Goal: Task Accomplishment & Management: Manage account settings

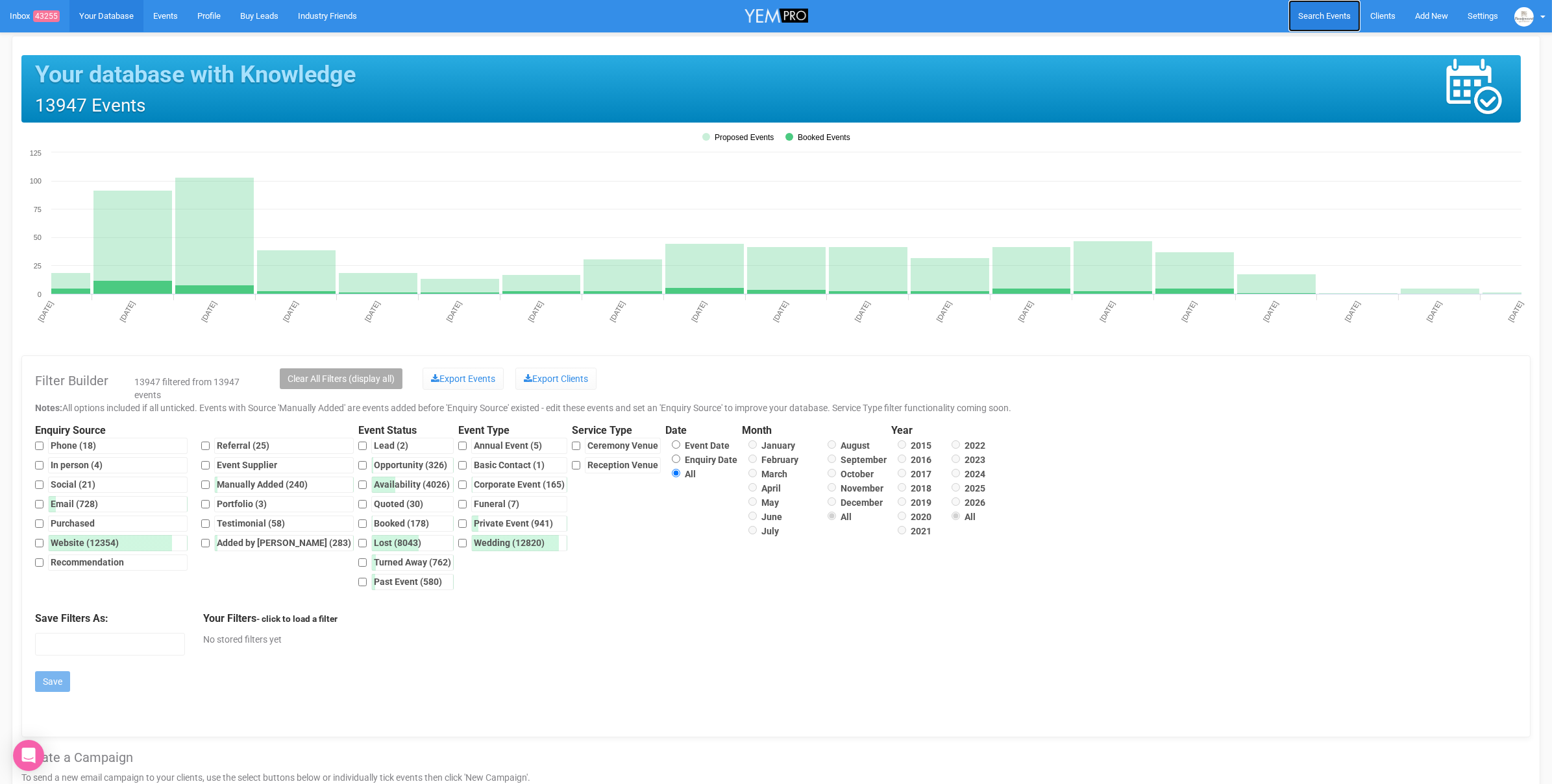
click at [1331, 19] on span "Search Events" at bounding box center [1324, 16] width 52 height 10
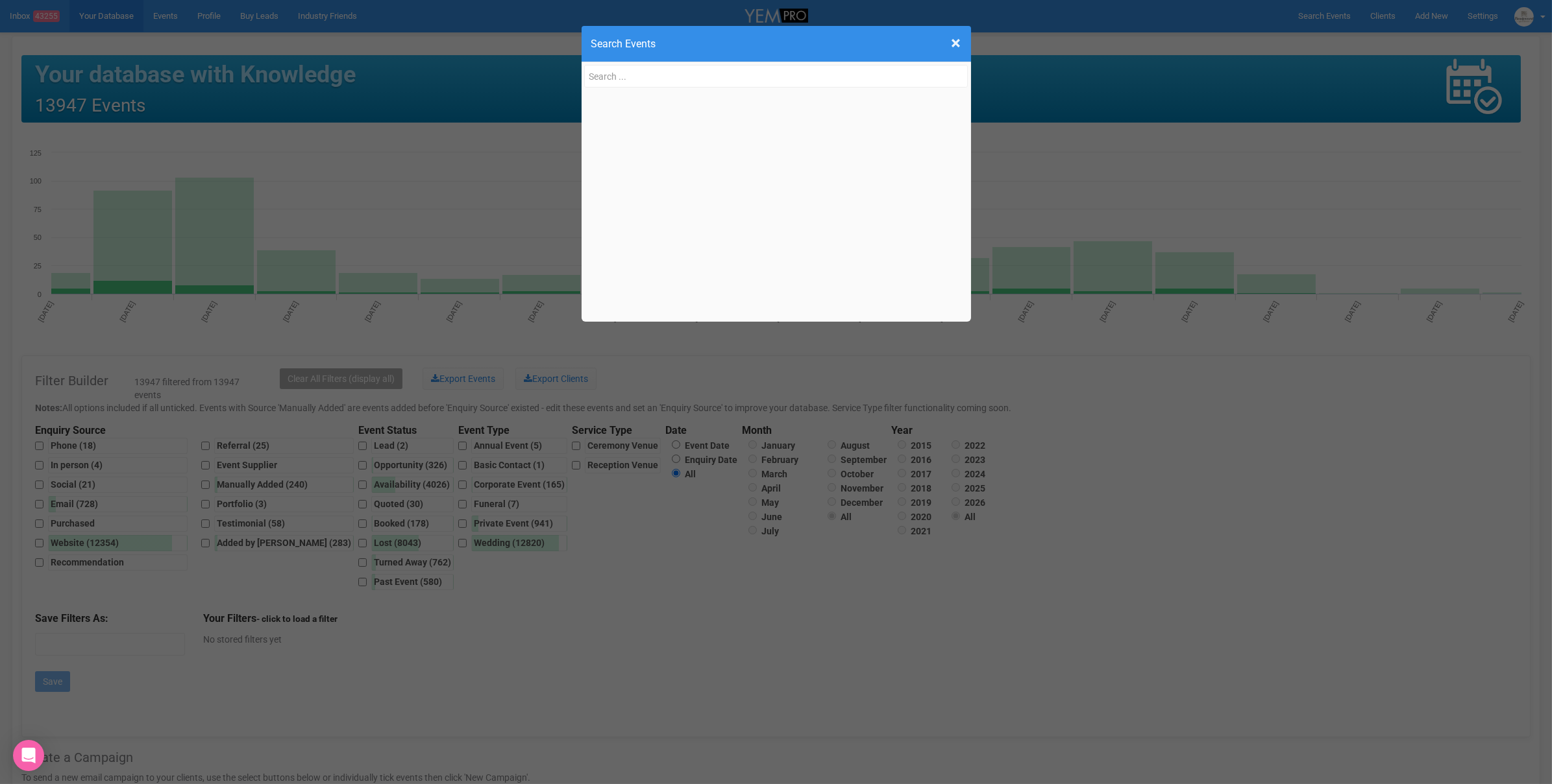
click at [646, 71] on input "text" at bounding box center [776, 76] width 385 height 23
type input "julia.hellen.greville@hotmail.com"
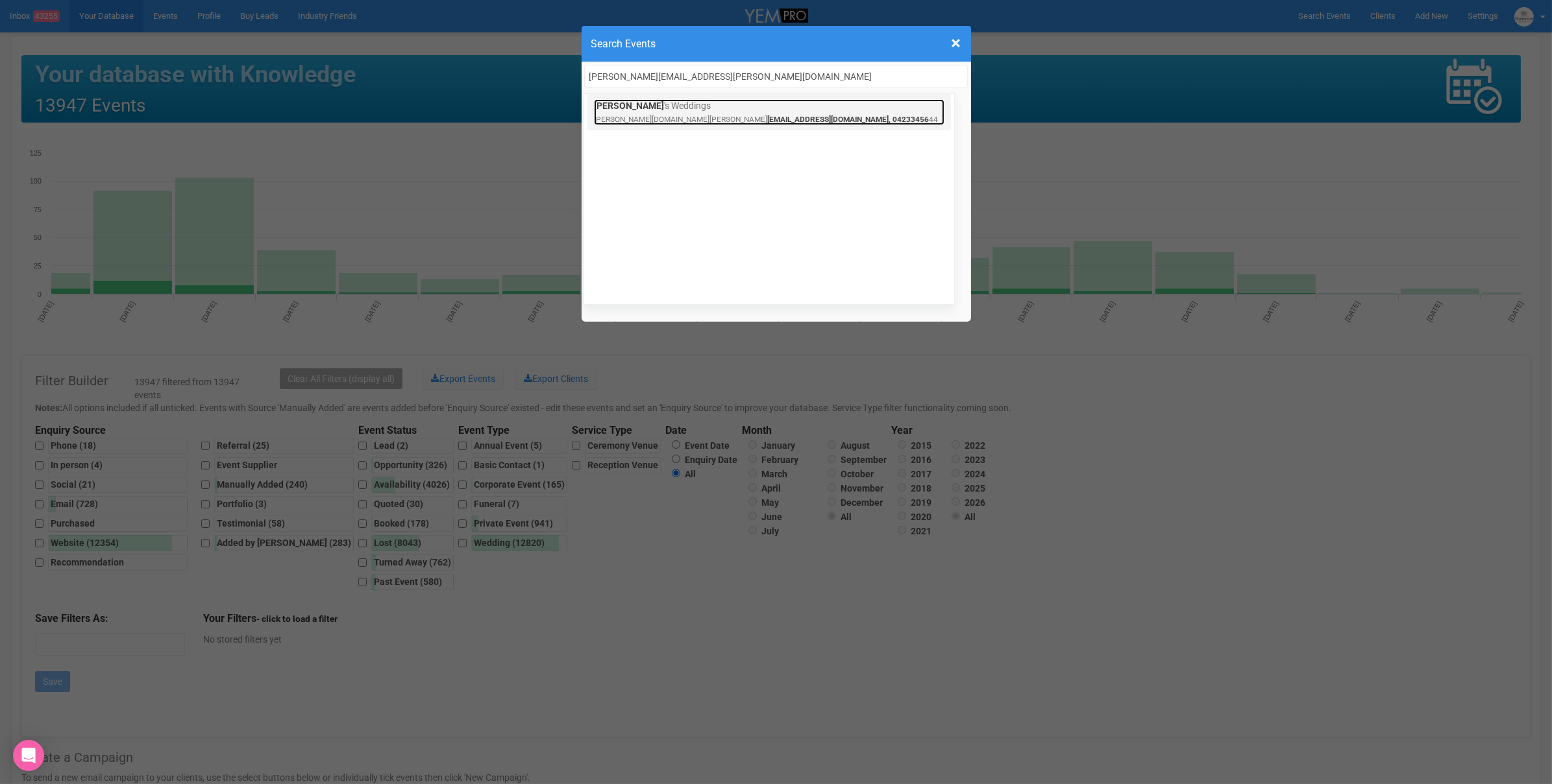
click at [767, 114] on span "eville@hotmail.com, 04233456" at bounding box center [848, 119] width 162 height 9
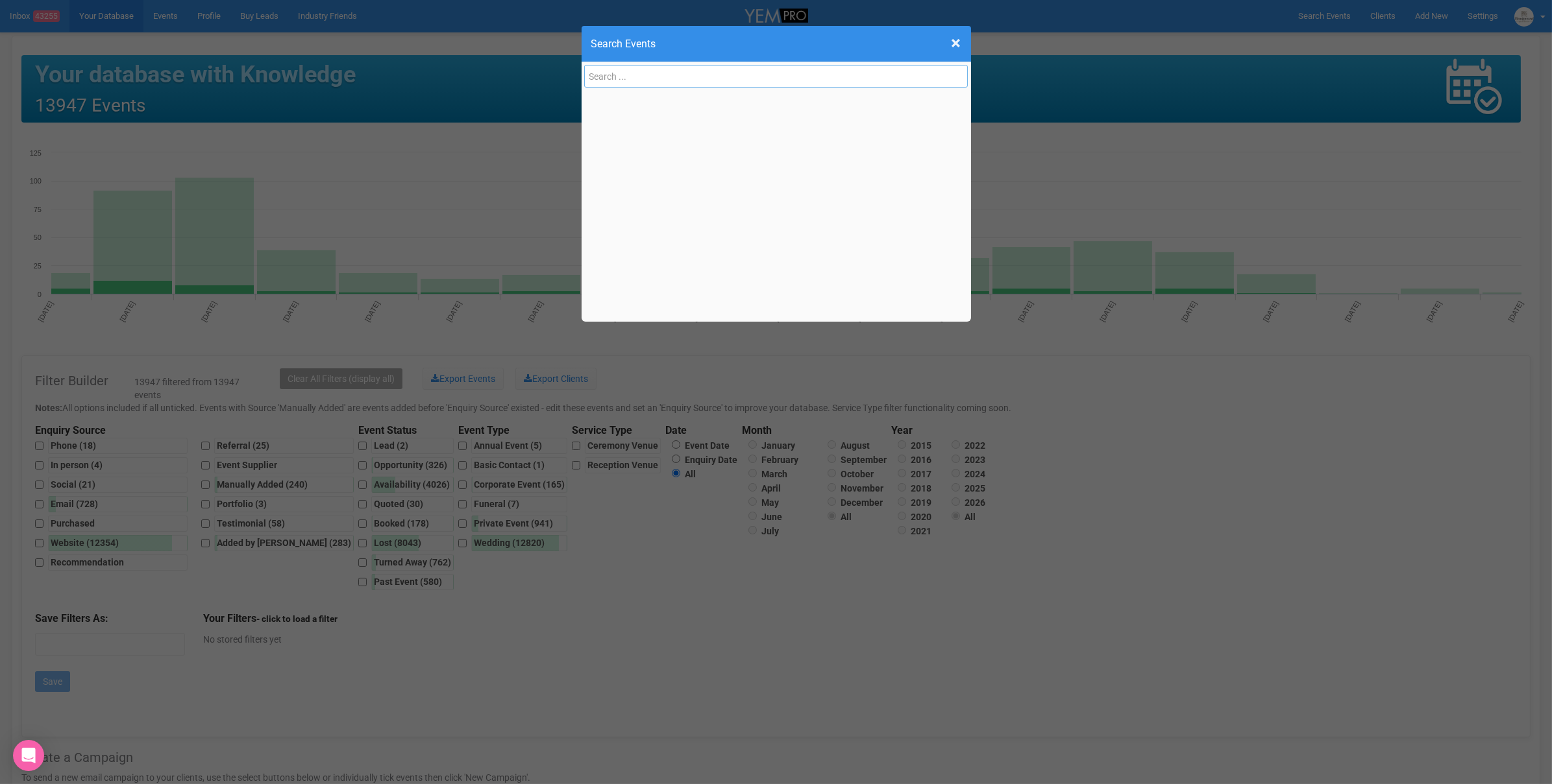
click at [719, 81] on input "text" at bounding box center [776, 76] width 385 height 23
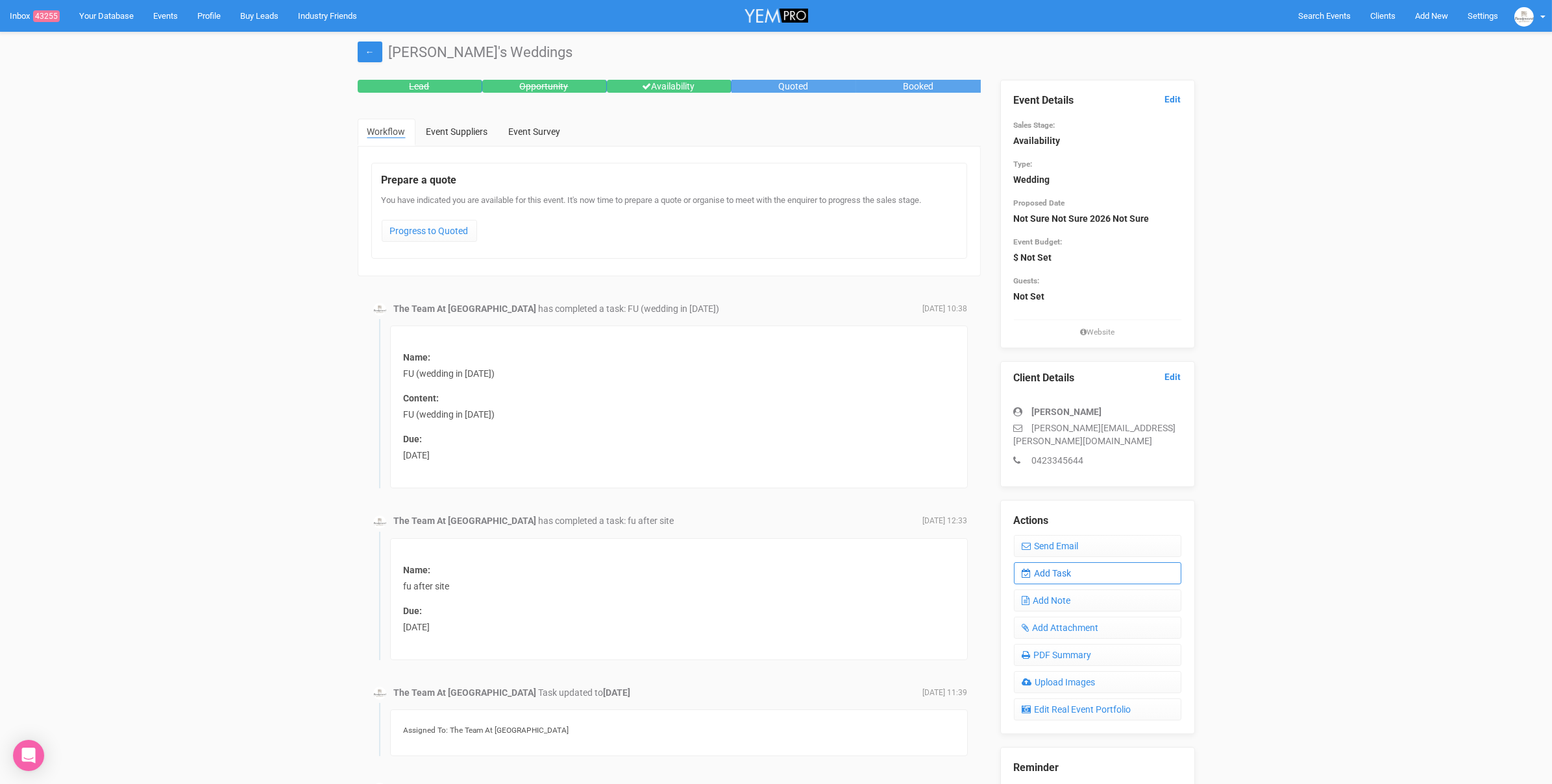
click at [1103, 563] on link "Add Task" at bounding box center [1098, 574] width 167 height 22
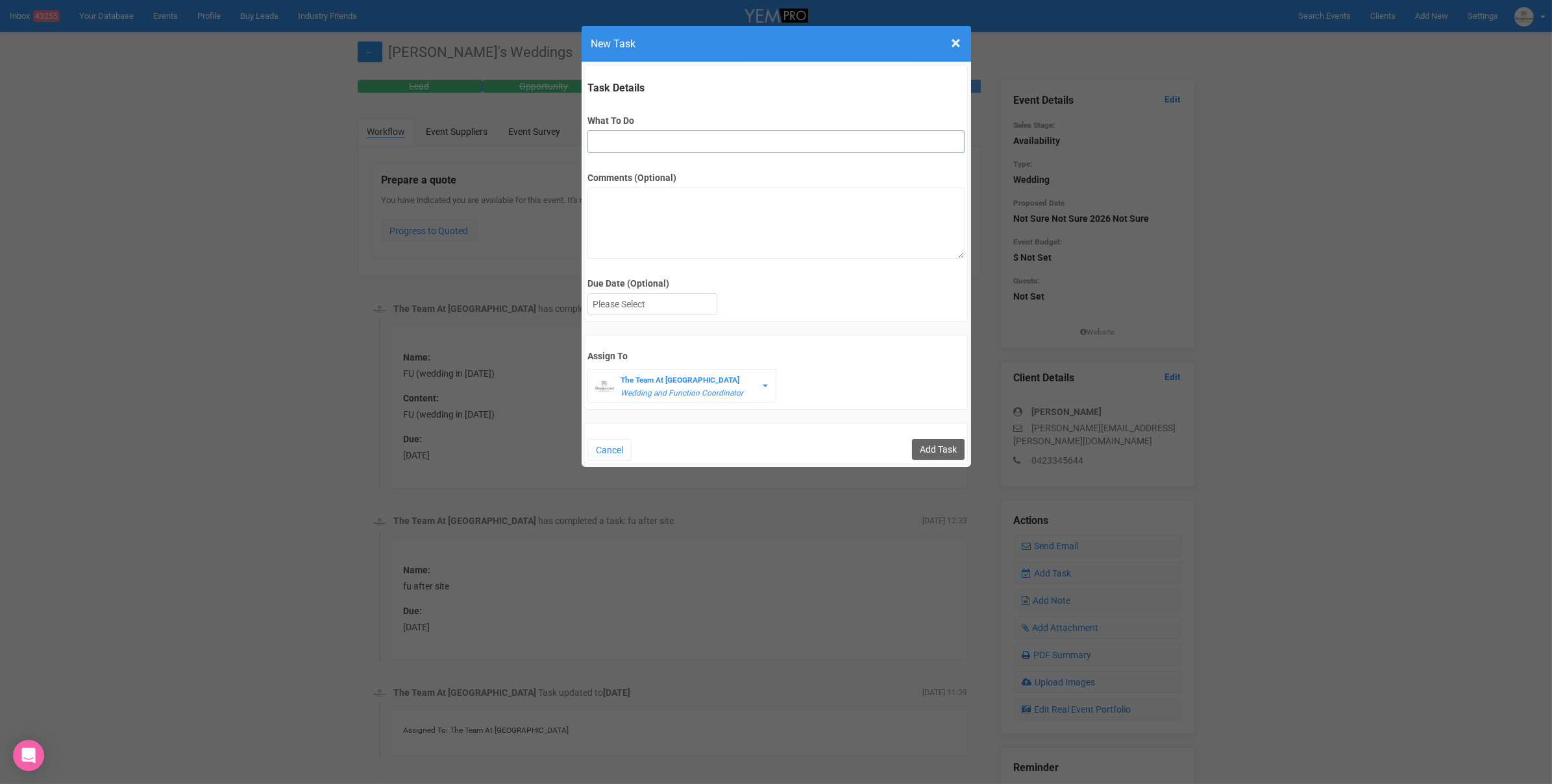
click at [672, 141] on input "What To Do" at bounding box center [776, 141] width 377 height 23
type input "FU ( emailed her new dates)"
click at [647, 207] on textarea "Comments (Optional)" at bounding box center [776, 223] width 377 height 72
type textarea "See last email sent."
click at [618, 299] on div at bounding box center [652, 304] width 129 height 21
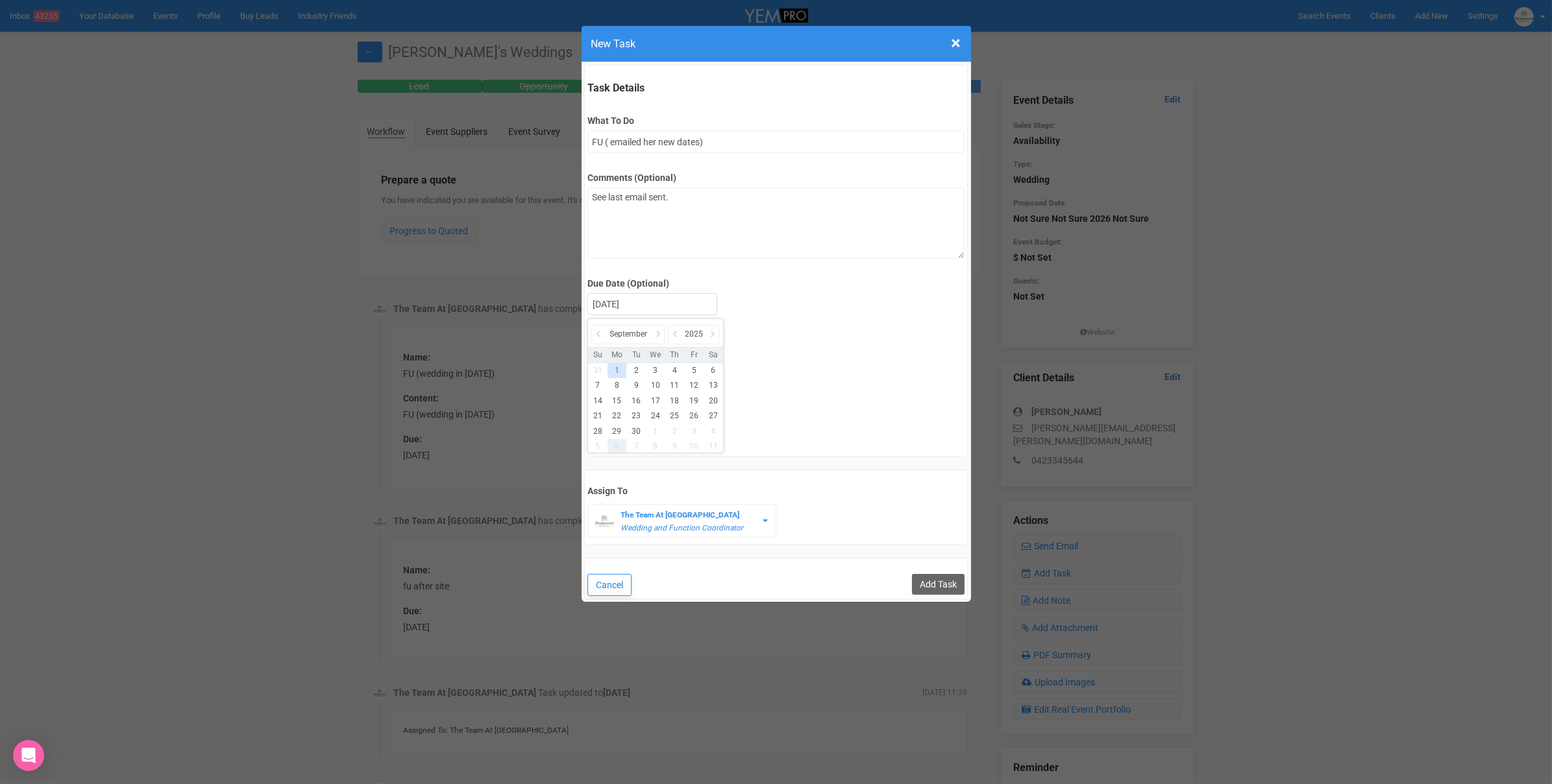
drag, startPoint x: 614, startPoint y: 438, endPoint x: 620, endPoint y: 438, distance: 6.0
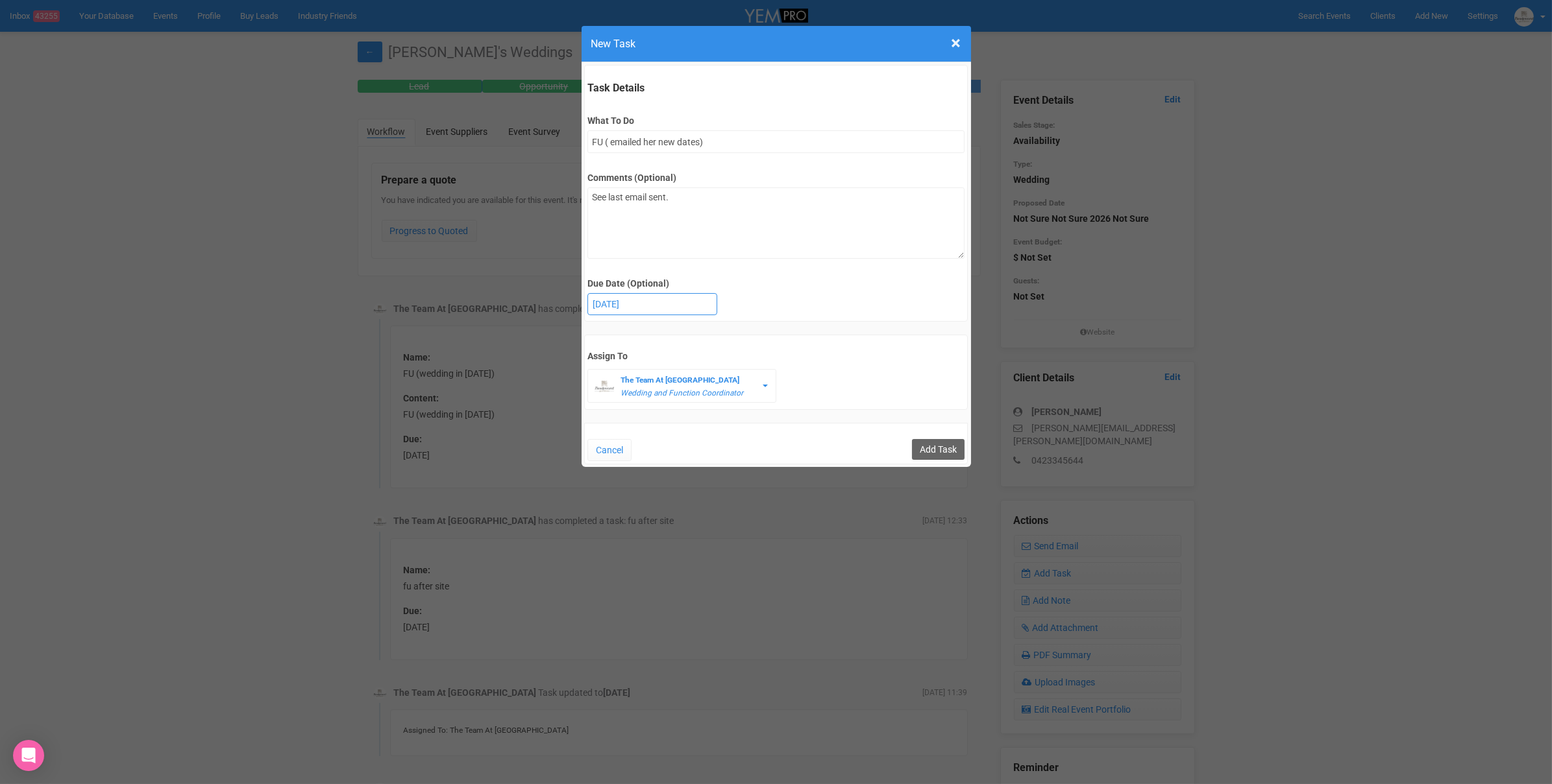
click at [616, 302] on div "1st September 2025" at bounding box center [652, 304] width 129 height 21
click at [915, 450] on input "Add Task" at bounding box center [938, 449] width 52 height 21
type input "Save"
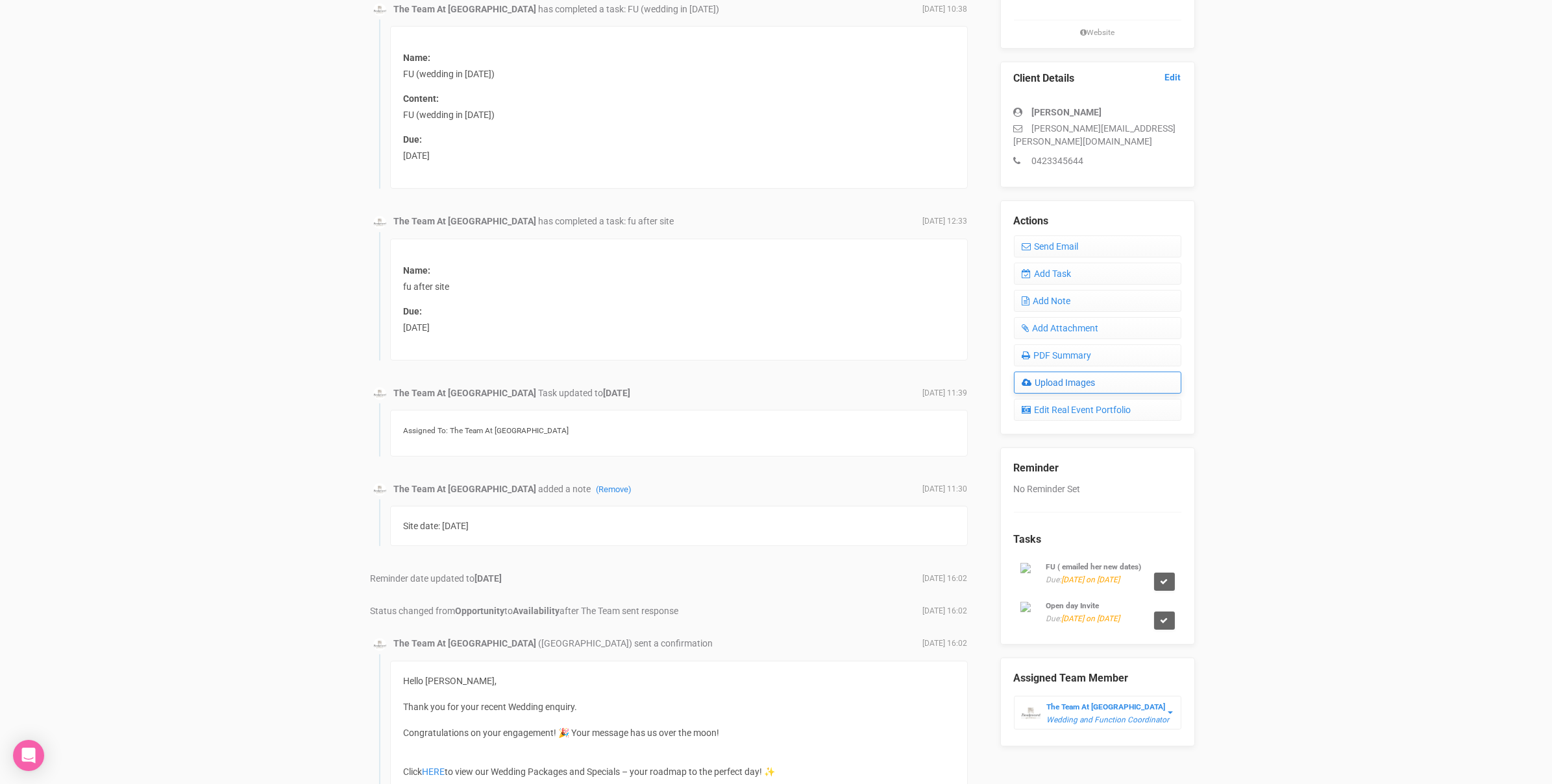
scroll to position [305, 0]
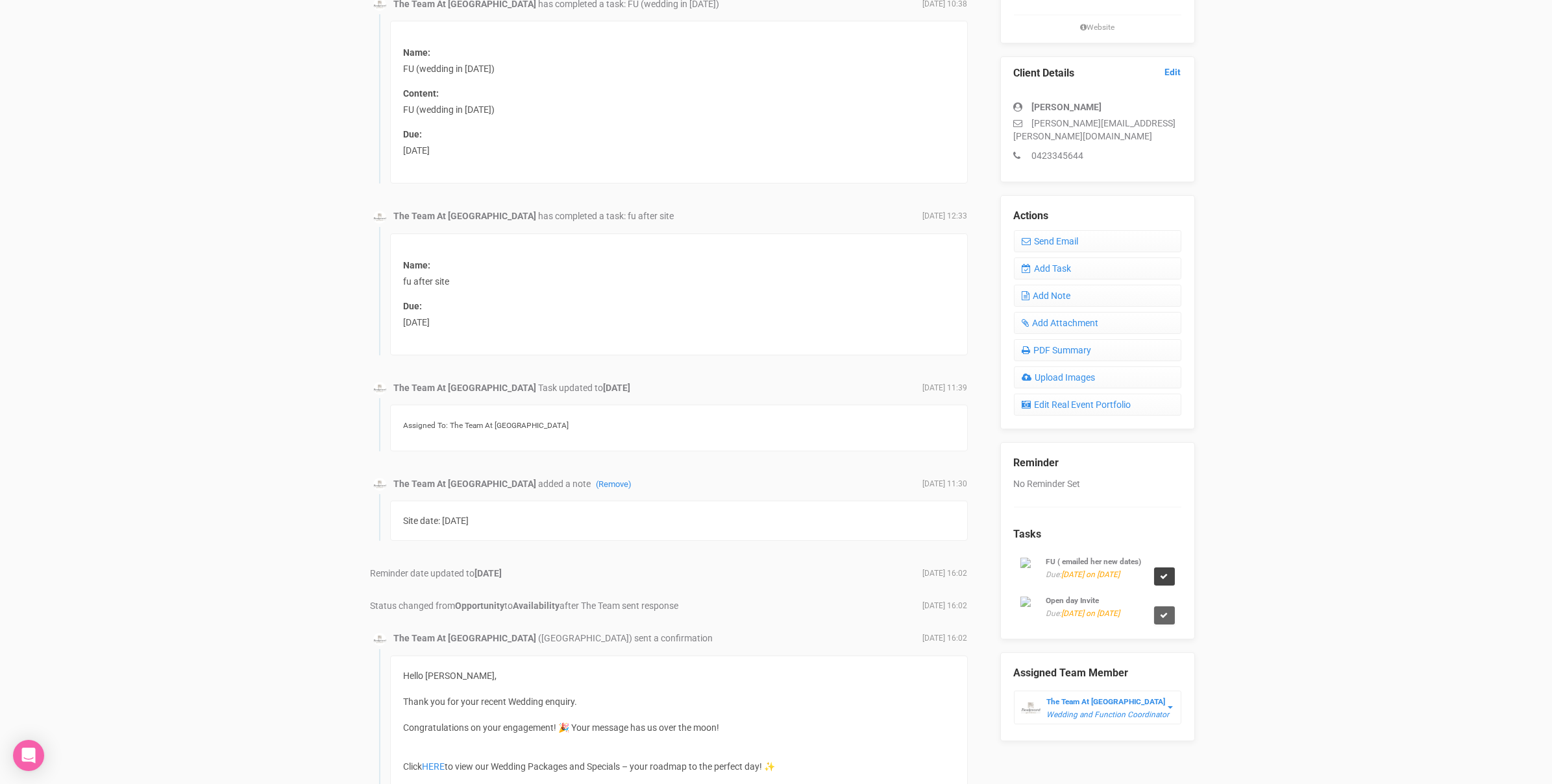
click at [1163, 573] on icon at bounding box center [1164, 576] width 8 height 8
click at [1086, 596] on small "Open day Invite" at bounding box center [1072, 601] width 53 height 9
click at [1049, 557] on small "FU ( emailed her new dates)" at bounding box center [1093, 561] width 95 height 9
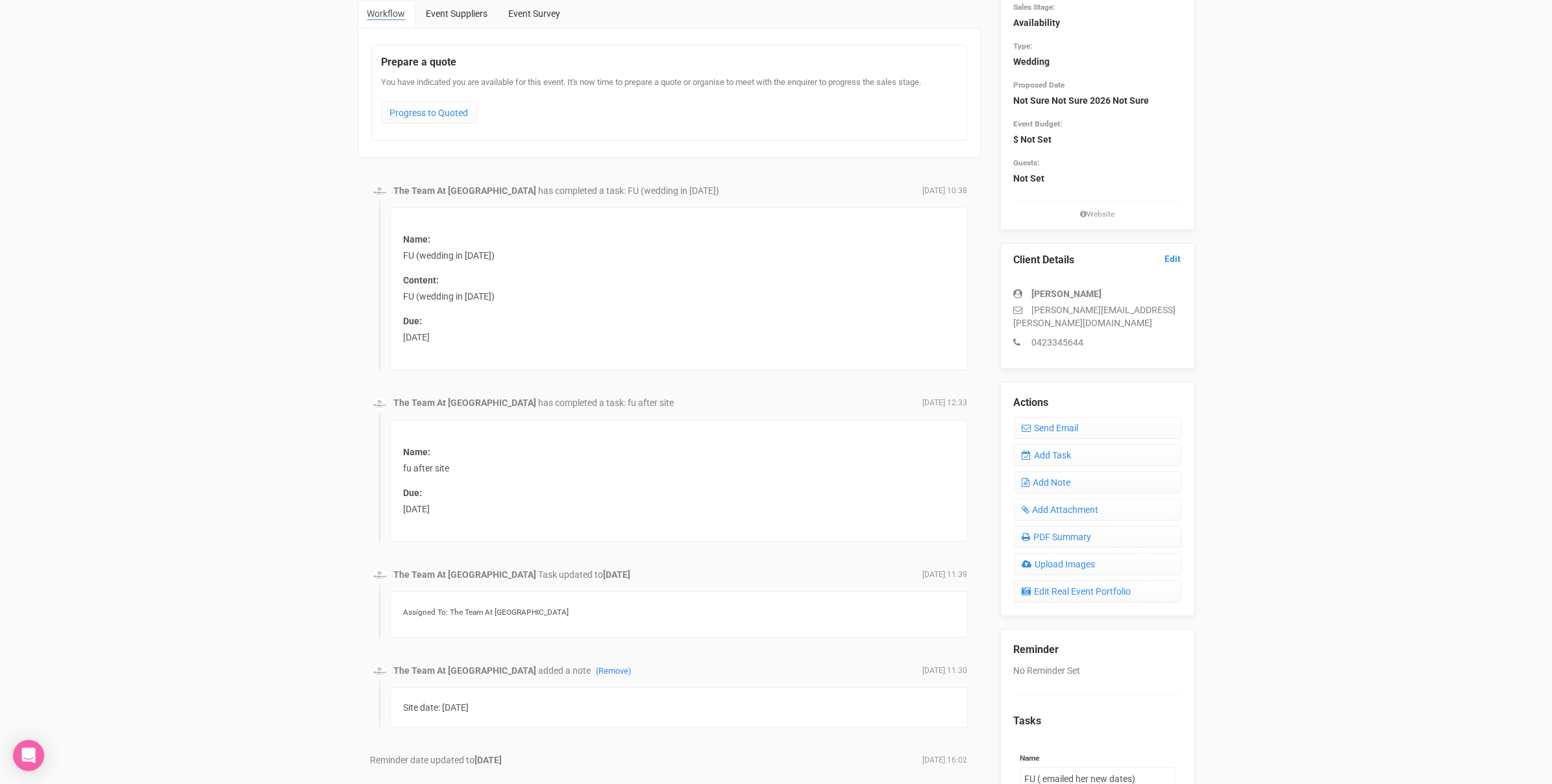
scroll to position [0, 0]
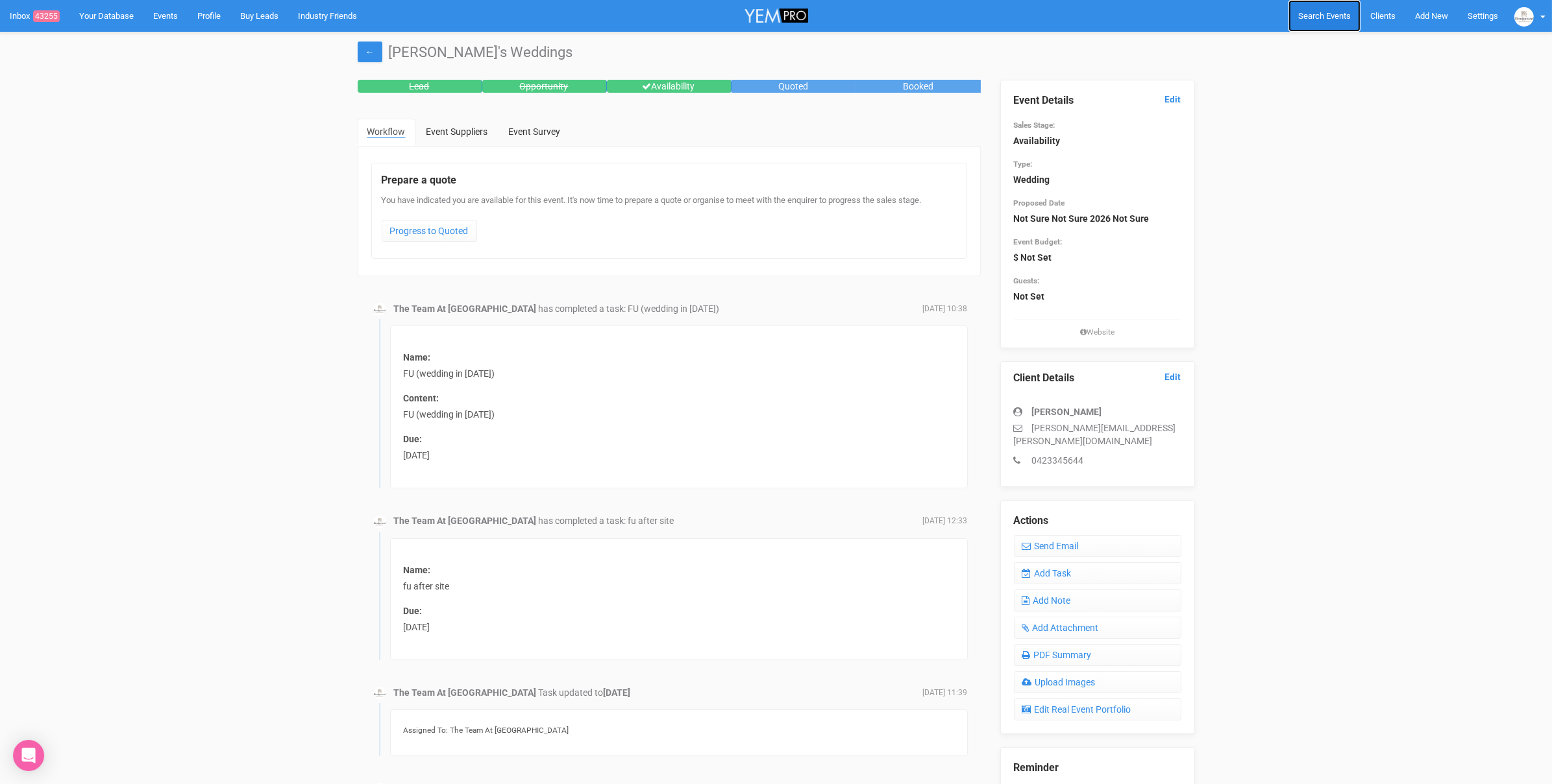
click at [1329, 19] on span "Search Events" at bounding box center [1324, 16] width 52 height 10
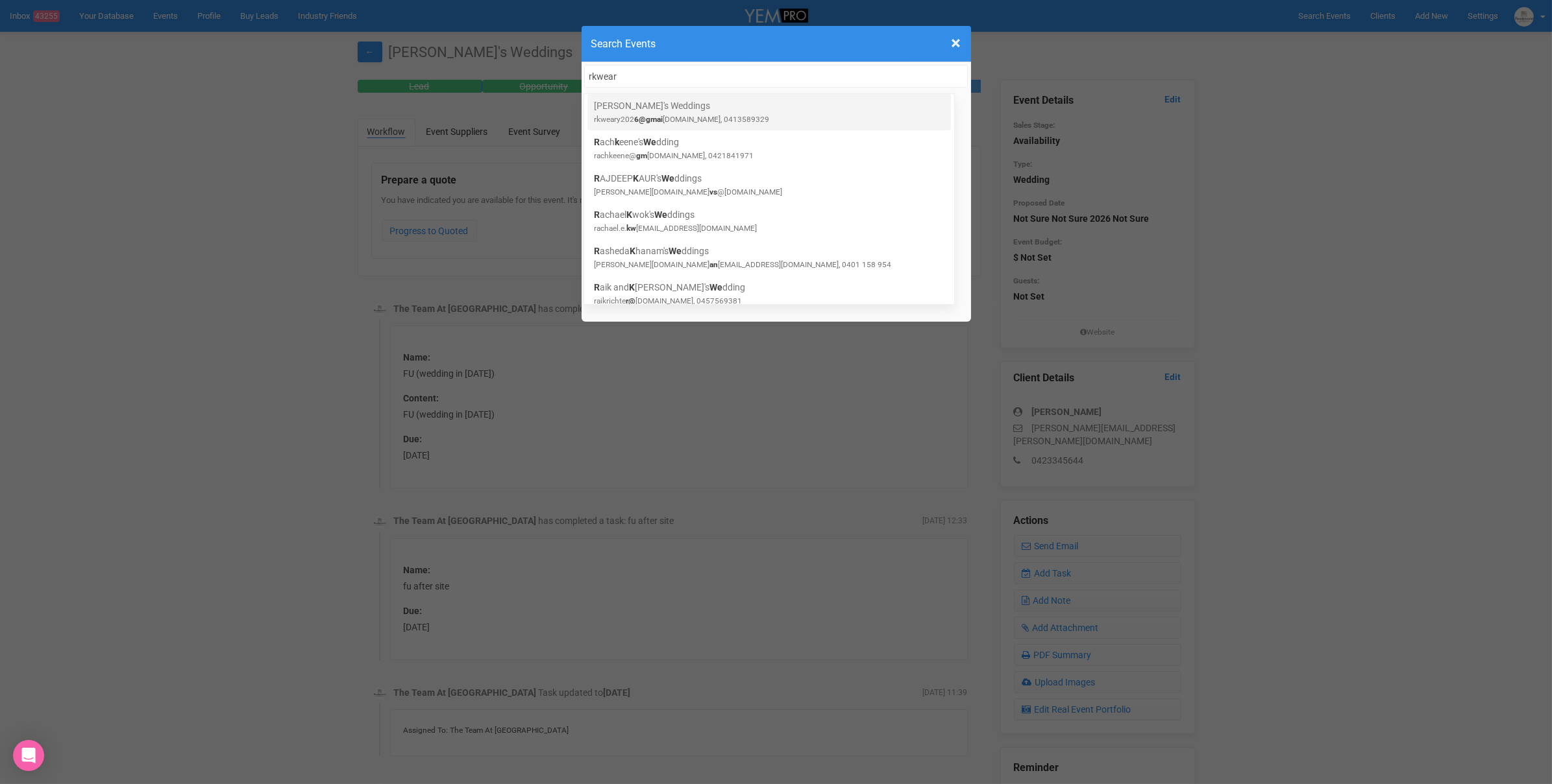
type input "rkwear"
click at [763, 119] on link "Ruby's Weddings rkweary202 6@gmai l.com, 0413589329" at bounding box center [769, 112] width 350 height 26
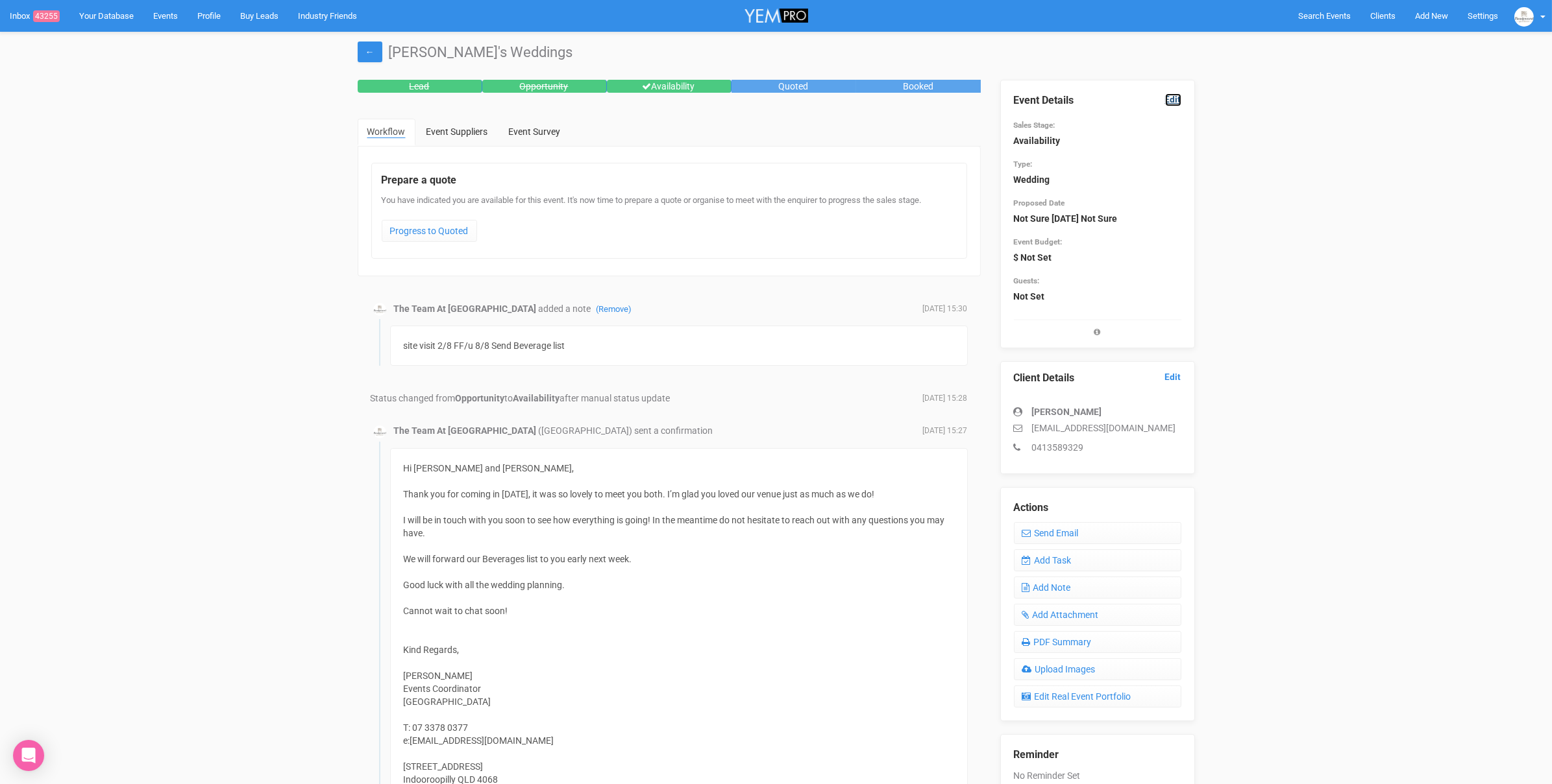
click at [1174, 98] on link "Edit" at bounding box center [1172, 99] width 16 height 13
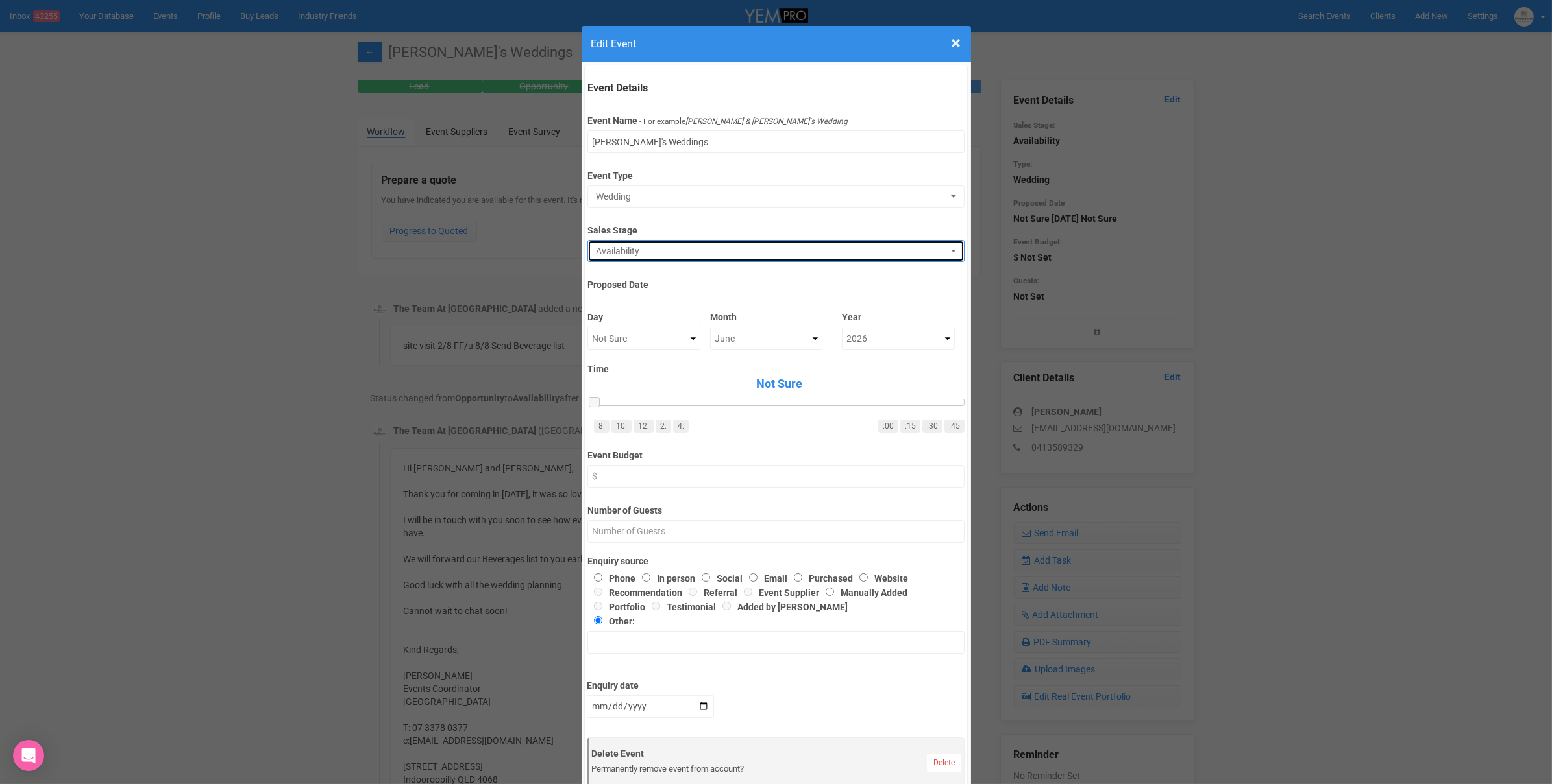
click at [690, 253] on span "Availability" at bounding box center [772, 251] width 352 height 13
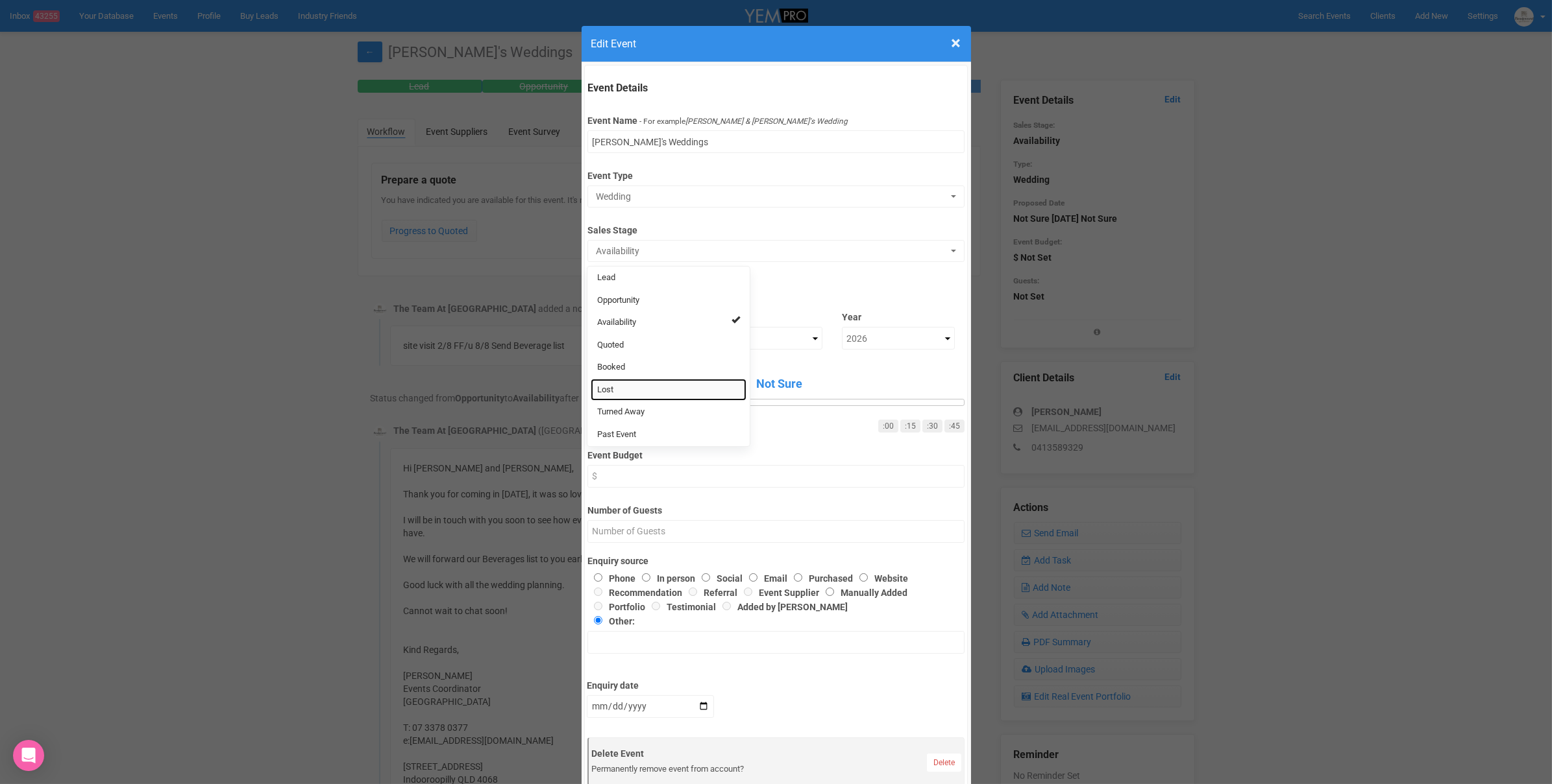
click at [635, 390] on link "Lost" at bounding box center [668, 389] width 156 height 23
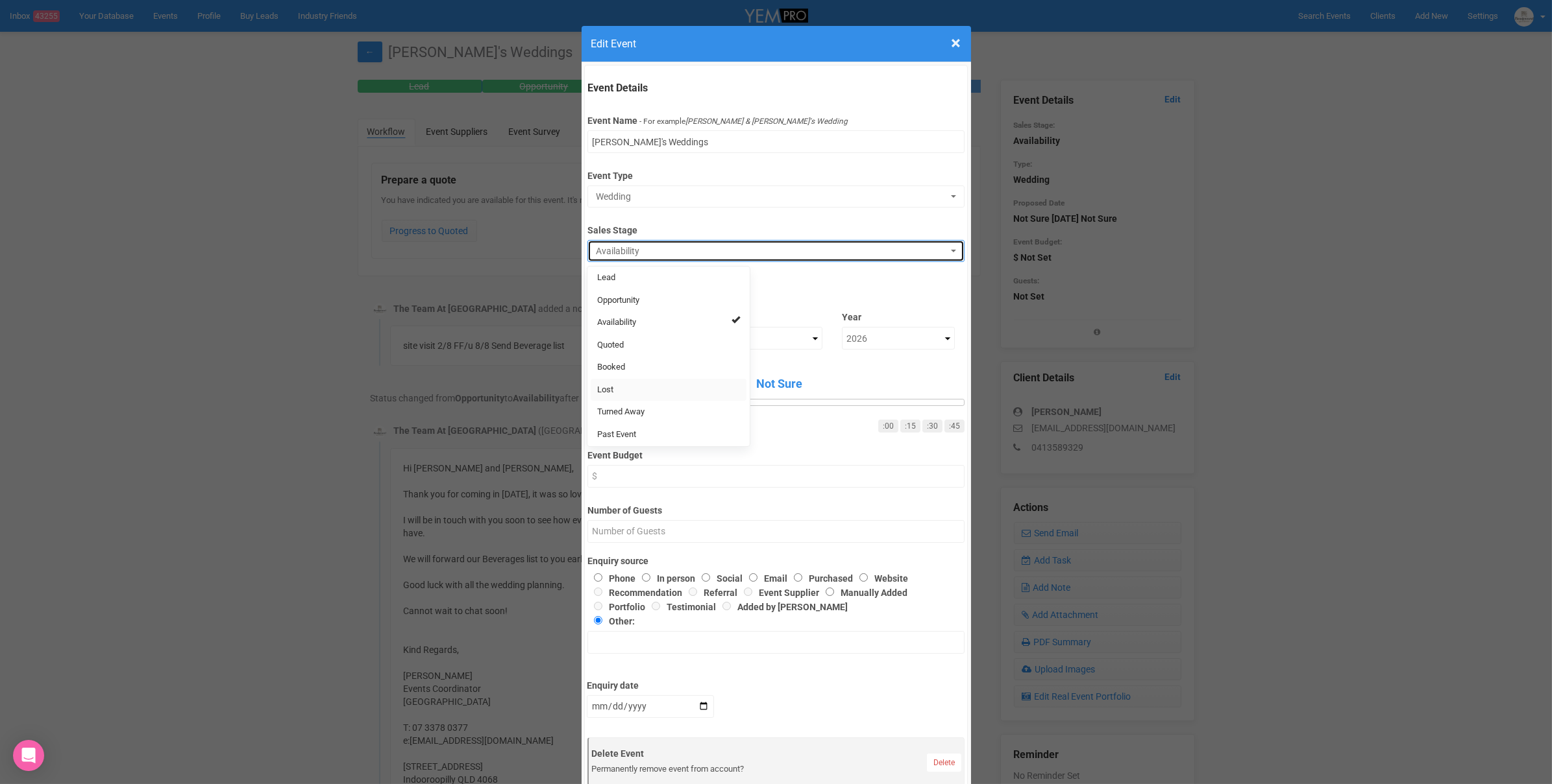
select select "10"
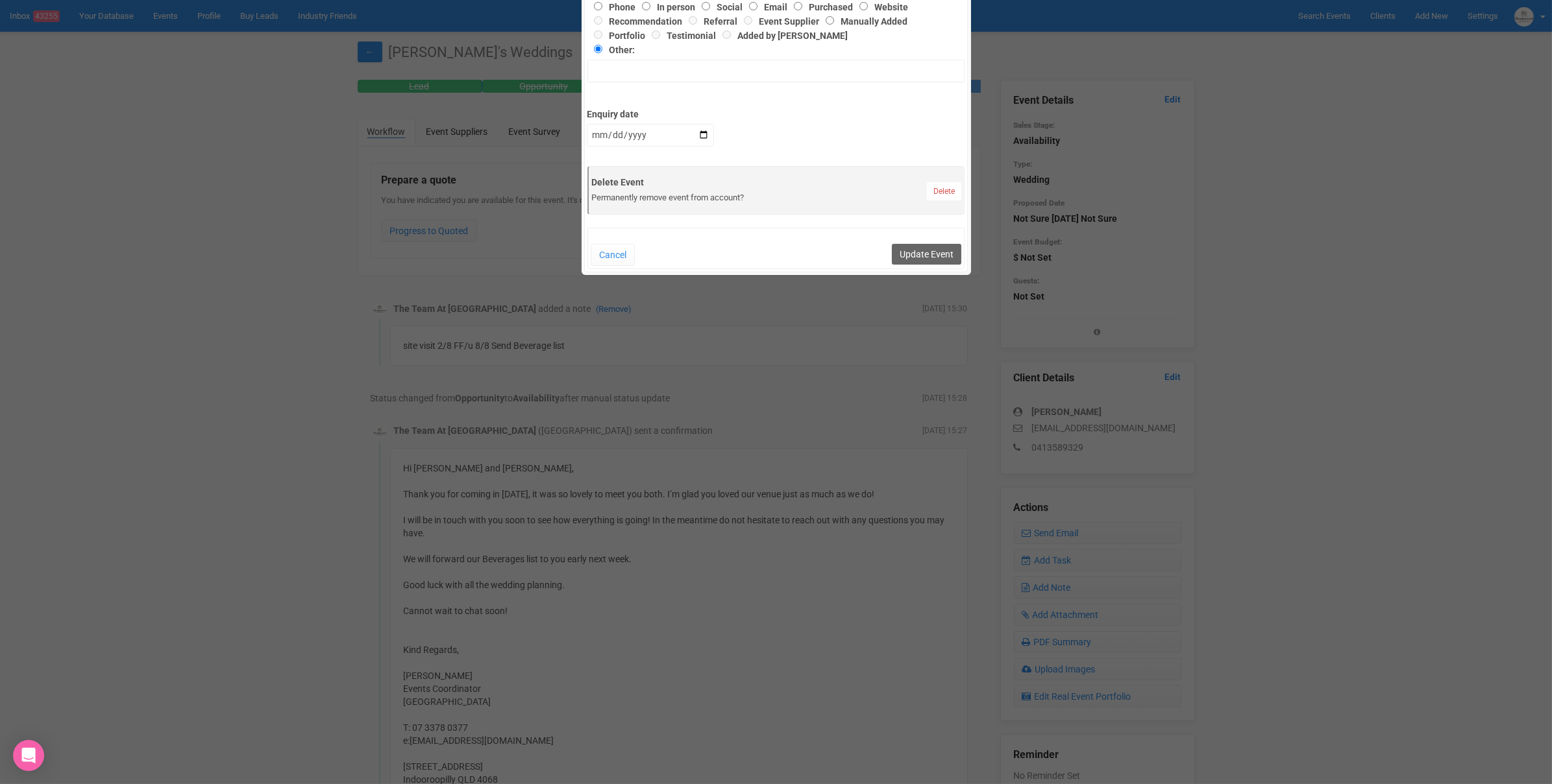
scroll to position [568, 0]
click at [933, 259] on button "Update Event" at bounding box center [927, 258] width 70 height 21
